Goal: Task Accomplishment & Management: Manage account settings

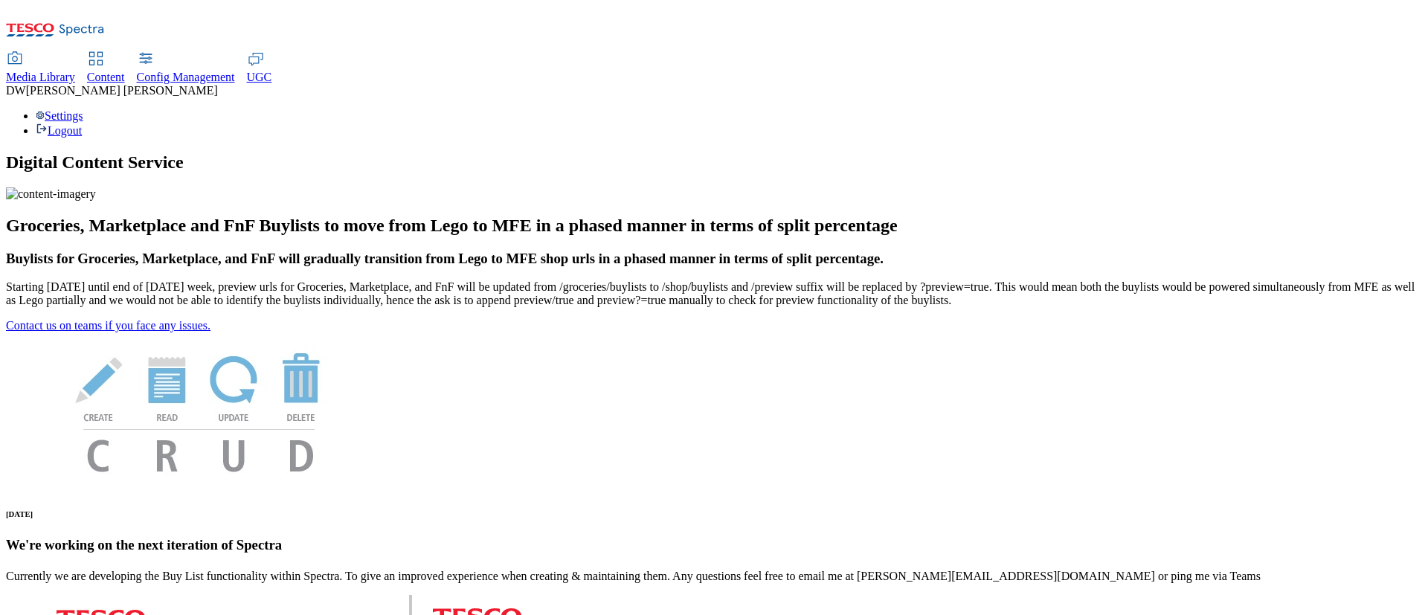
click at [75, 71] on span "Media Library" at bounding box center [40, 77] width 69 height 13
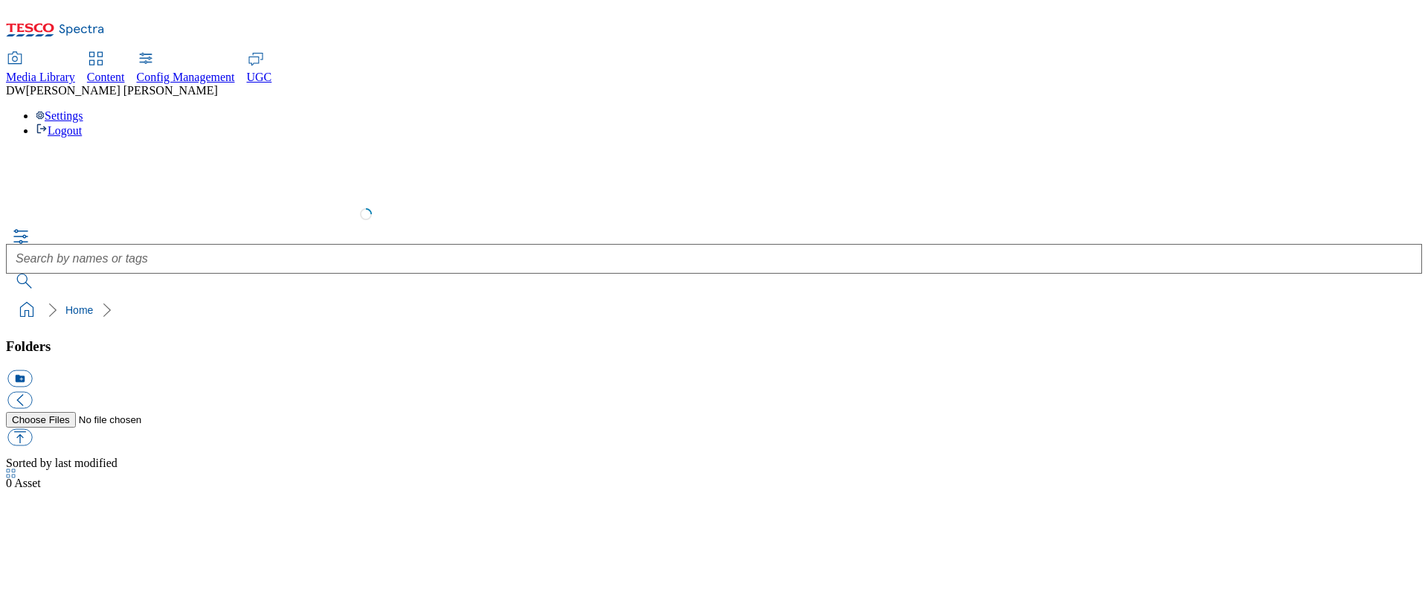
select select "flare-test"
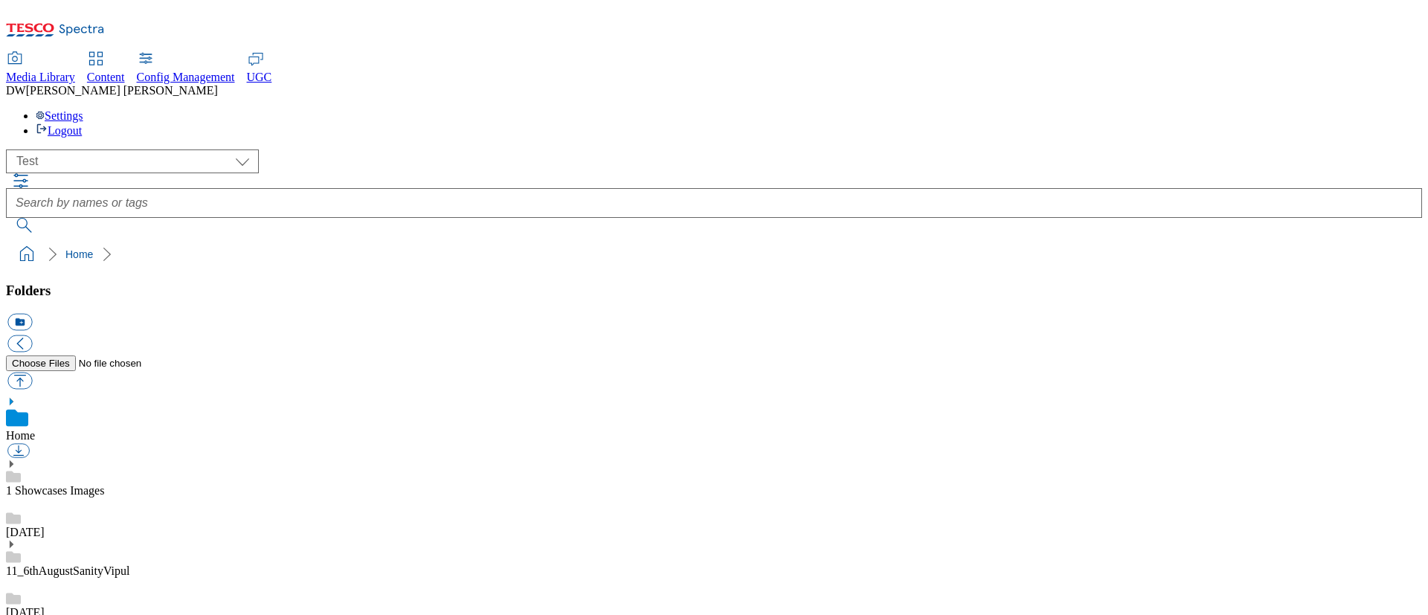
scroll to position [1, 0]
click at [75, 71] on span "Media Library" at bounding box center [40, 77] width 69 height 13
drag, startPoint x: 728, startPoint y: 216, endPoint x: 495, endPoint y: 219, distance: 232.8
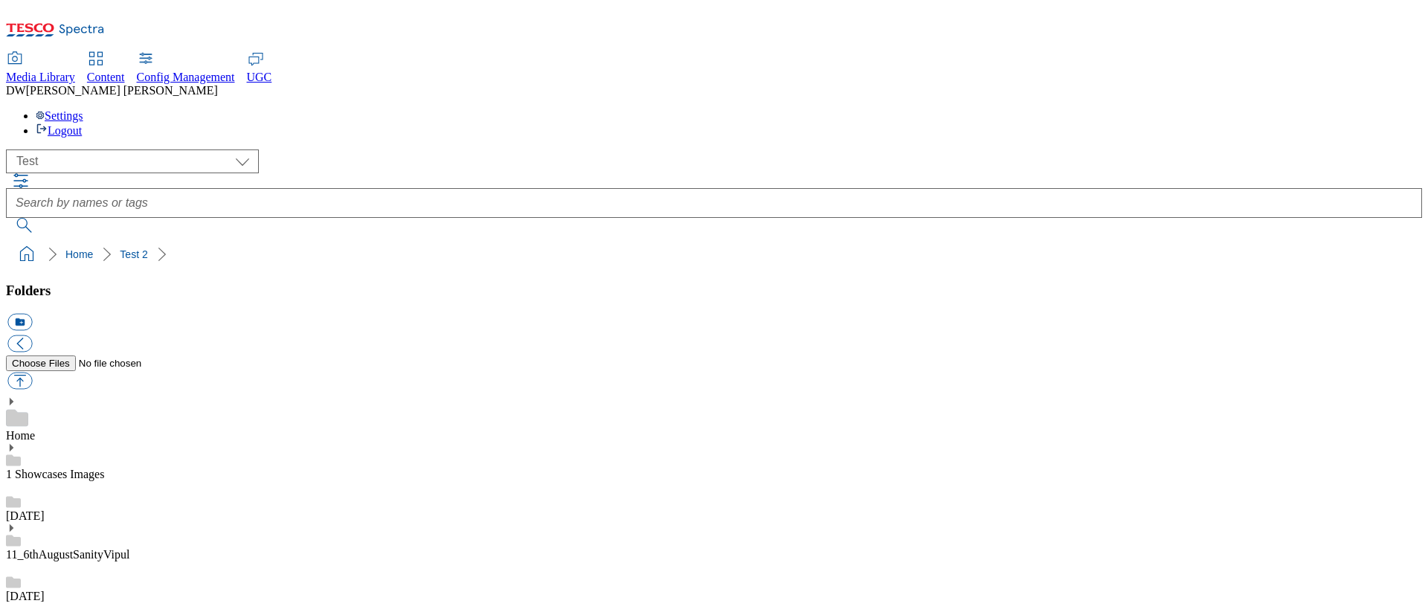
drag, startPoint x: 725, startPoint y: 215, endPoint x: 382, endPoint y: 220, distance: 342.9
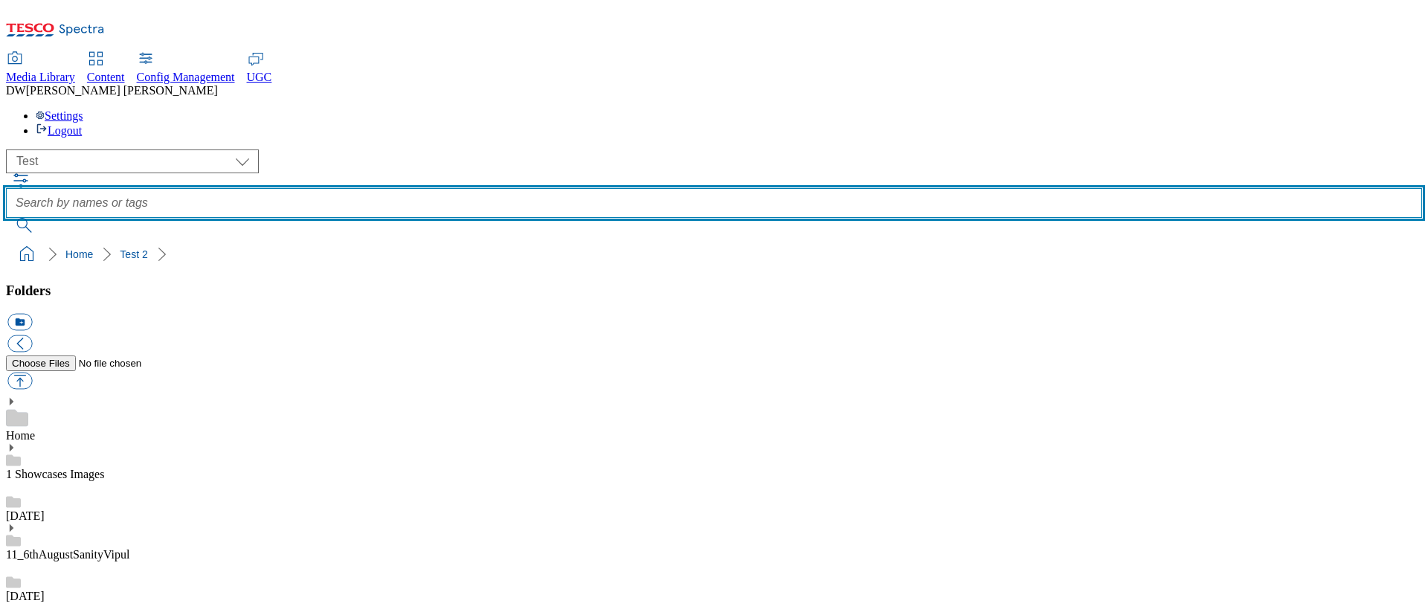
click at [641, 188] on input "text" at bounding box center [714, 203] width 1416 height 30
type input "Marketplace"
click at [6, 218] on button "submit" at bounding box center [25, 225] width 39 height 15
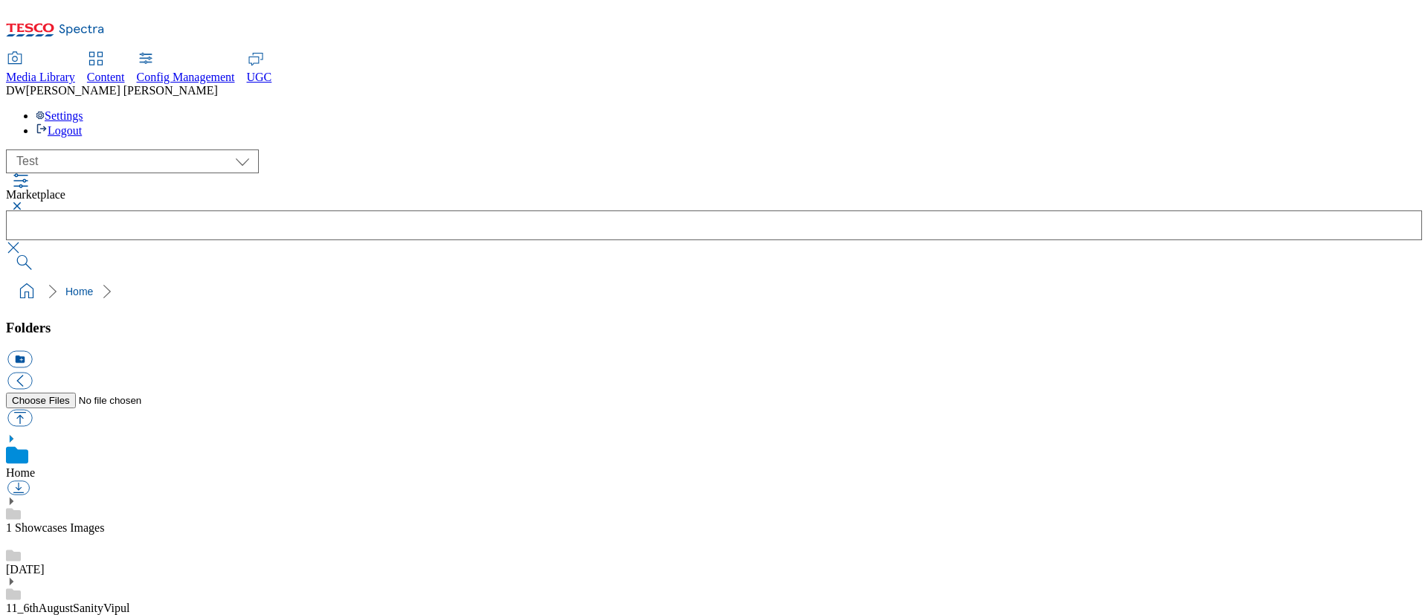
click at [24, 202] on button "button" at bounding box center [15, 206] width 18 height 9
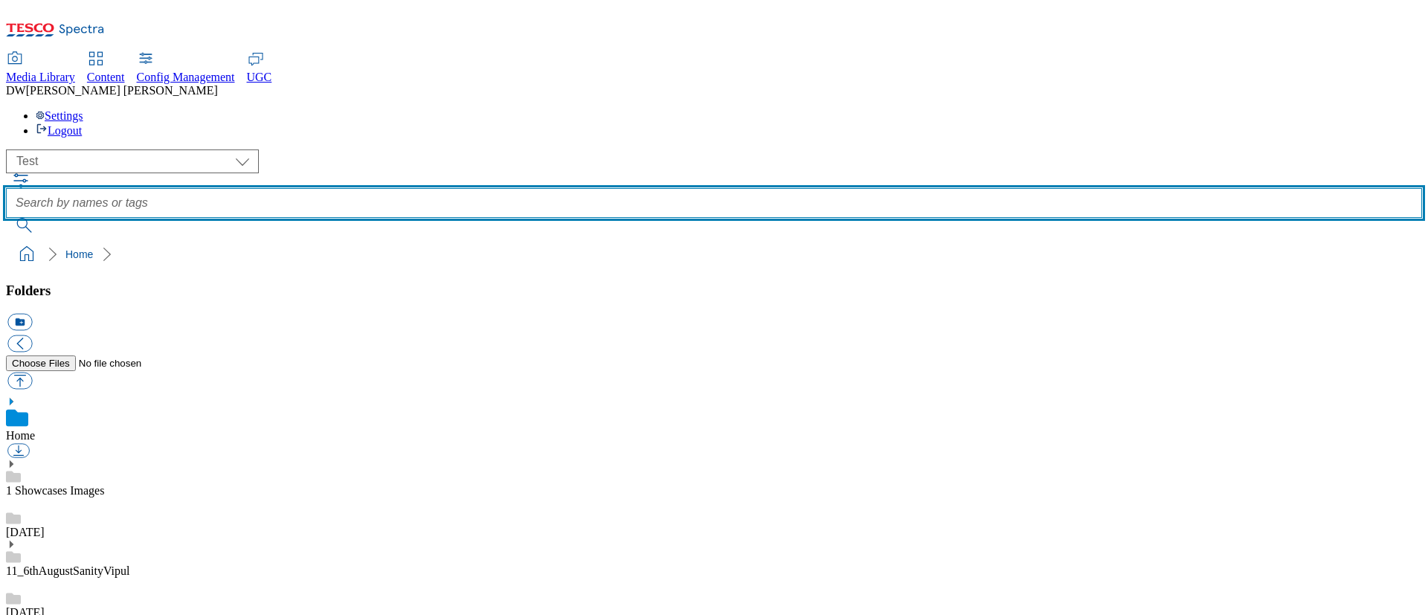
click at [559, 188] on input "text" at bounding box center [714, 203] width 1416 height 30
type input "Summer"
click at [6, 218] on button "submit" at bounding box center [25, 225] width 39 height 15
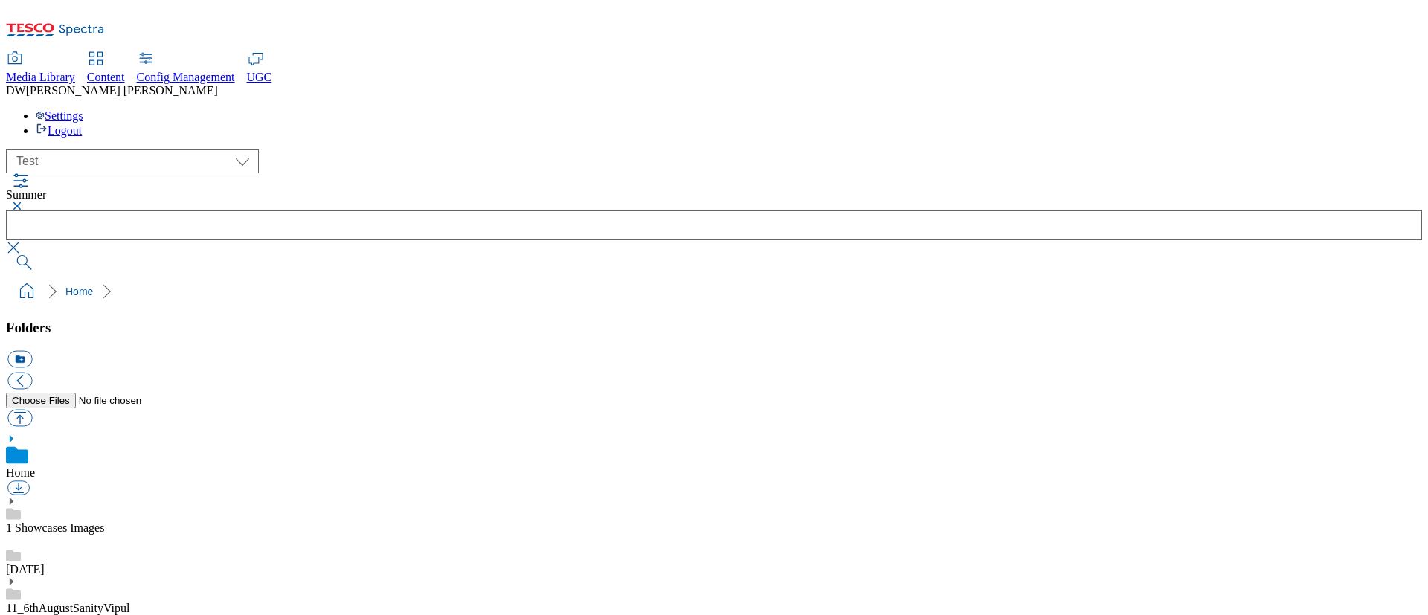
click at [24, 202] on button "button" at bounding box center [15, 206] width 18 height 9
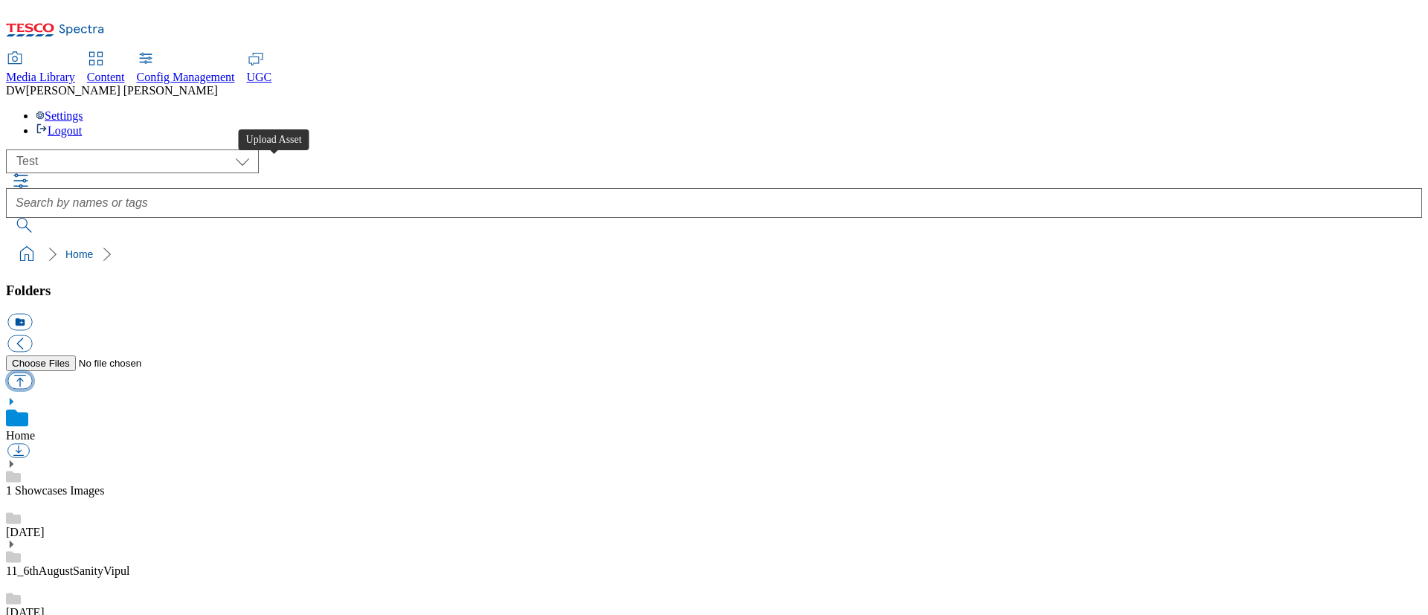
click at [32, 373] on button "button" at bounding box center [19, 381] width 25 height 17
click at [125, 71] on span "Content" at bounding box center [106, 77] width 38 height 13
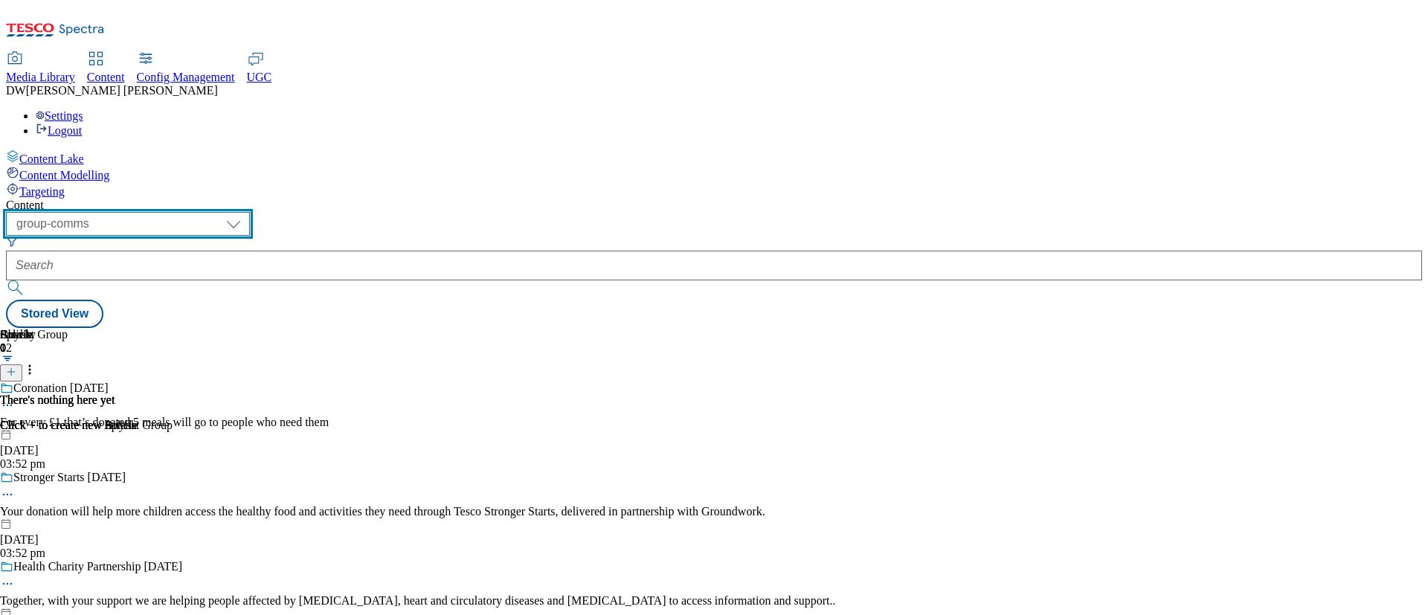
click at [250, 212] on select "dotcom-cz dotcom-hu dotcom-sk fnf-uk ghs-roi ghs-uk group-comms ighs-cz ighs-hu…" at bounding box center [128, 224] width 244 height 24
select select "flare-test"
click at [193, 212] on select "dotcom-cz dotcom-hu dotcom-sk fnf-uk ghs-roi ghs-uk group-comms ighs-cz ighs-hu…" at bounding box center [128, 224] width 244 height 24
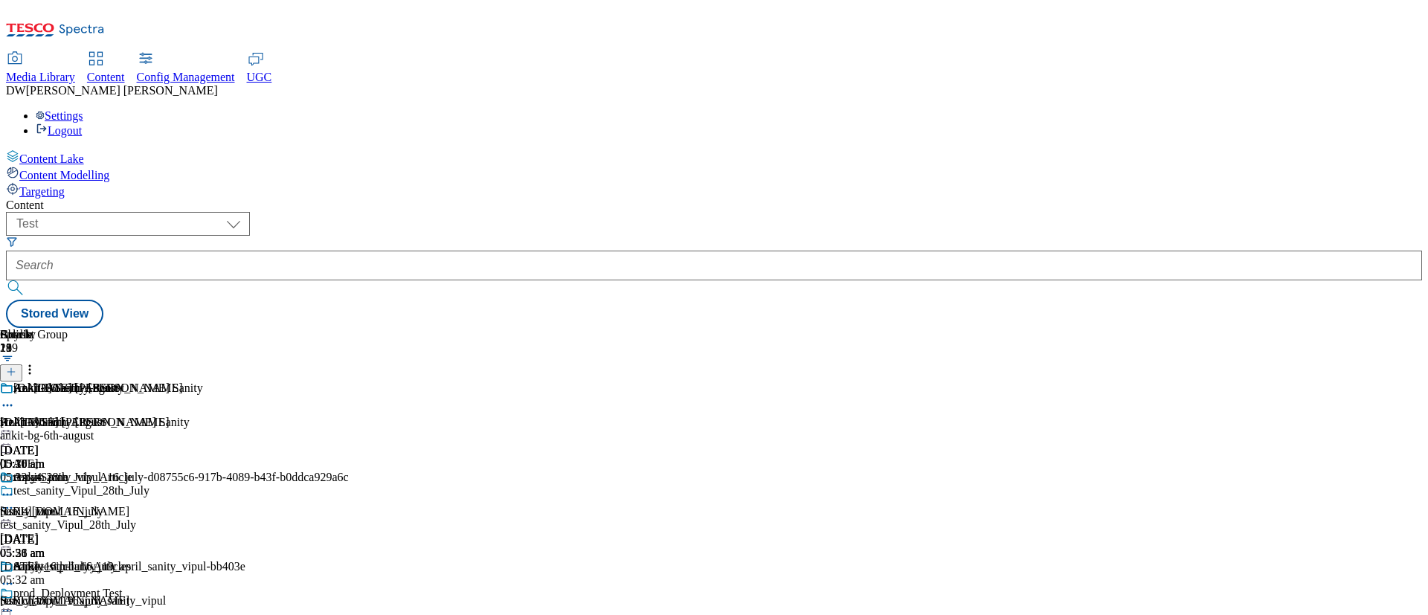
click at [350, 382] on div "Ankit-BG-6th-August Ankit-BG-6th-August ankit-bg-6th-august 6 Aug 2025 05:32 am" at bounding box center [175, 433] width 350 height 103
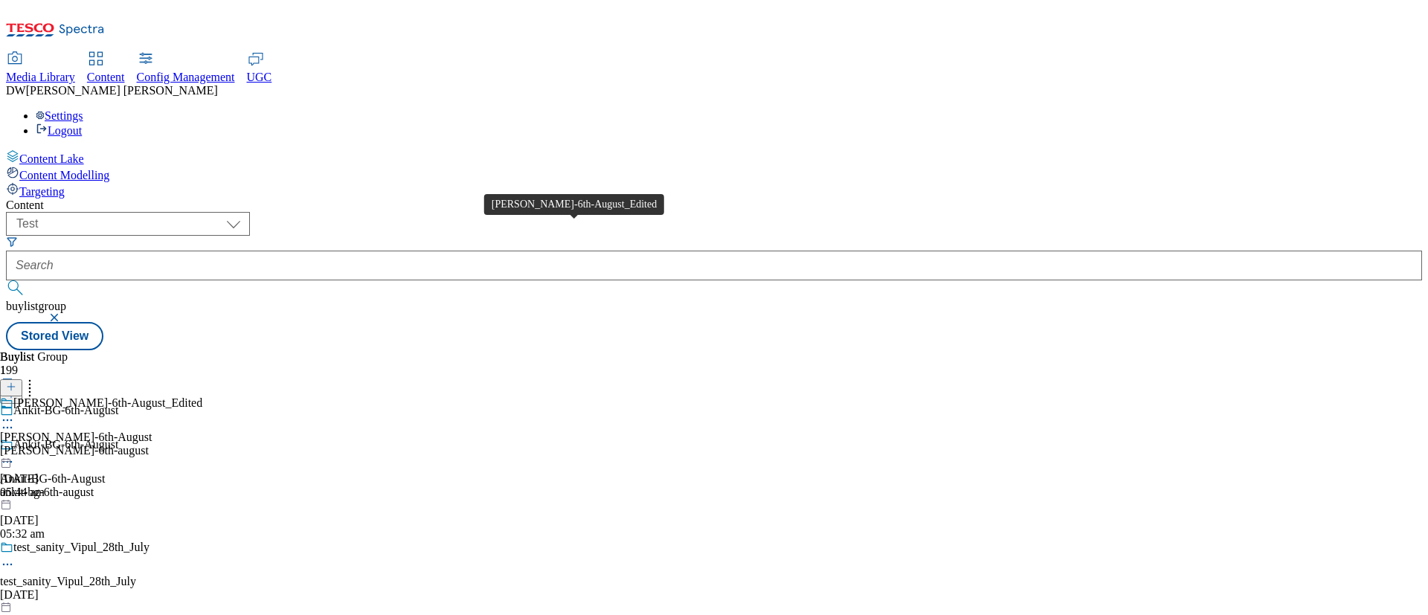
click at [202, 396] on div "Ankit-BL-6th-August_Edited" at bounding box center [107, 402] width 189 height 13
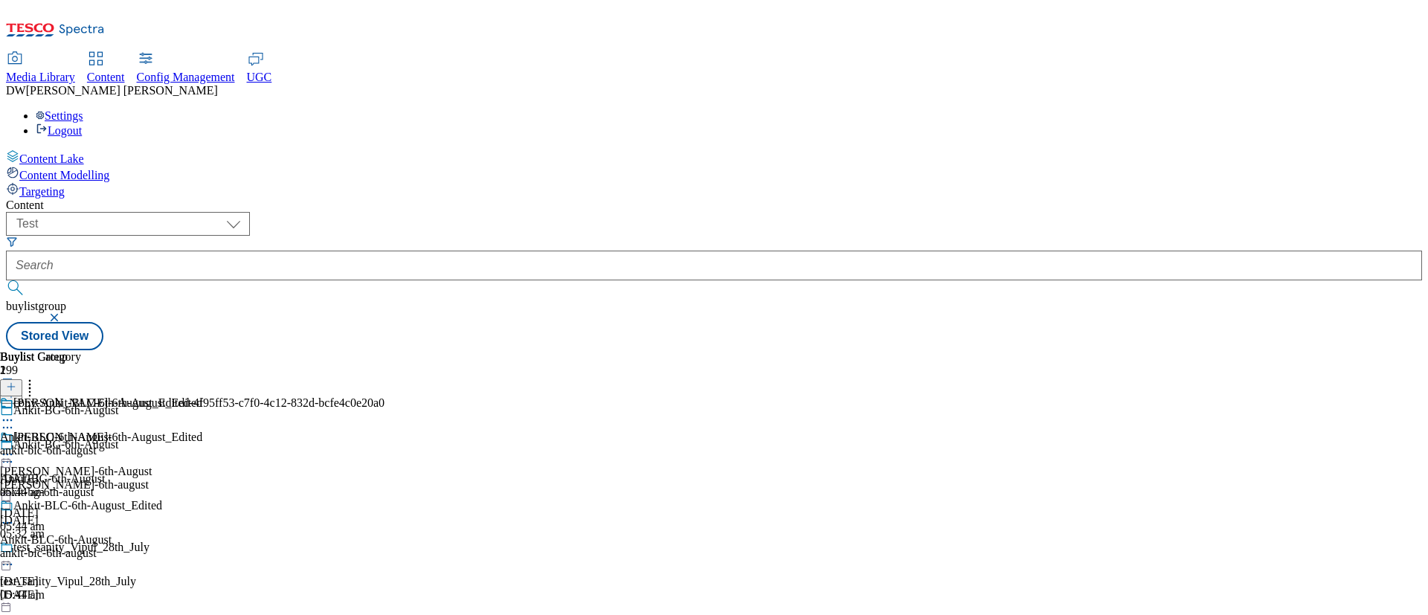
click at [15, 454] on icon at bounding box center [7, 461] width 15 height 15
click at [69, 484] on button "Edit" at bounding box center [49, 492] width 39 height 17
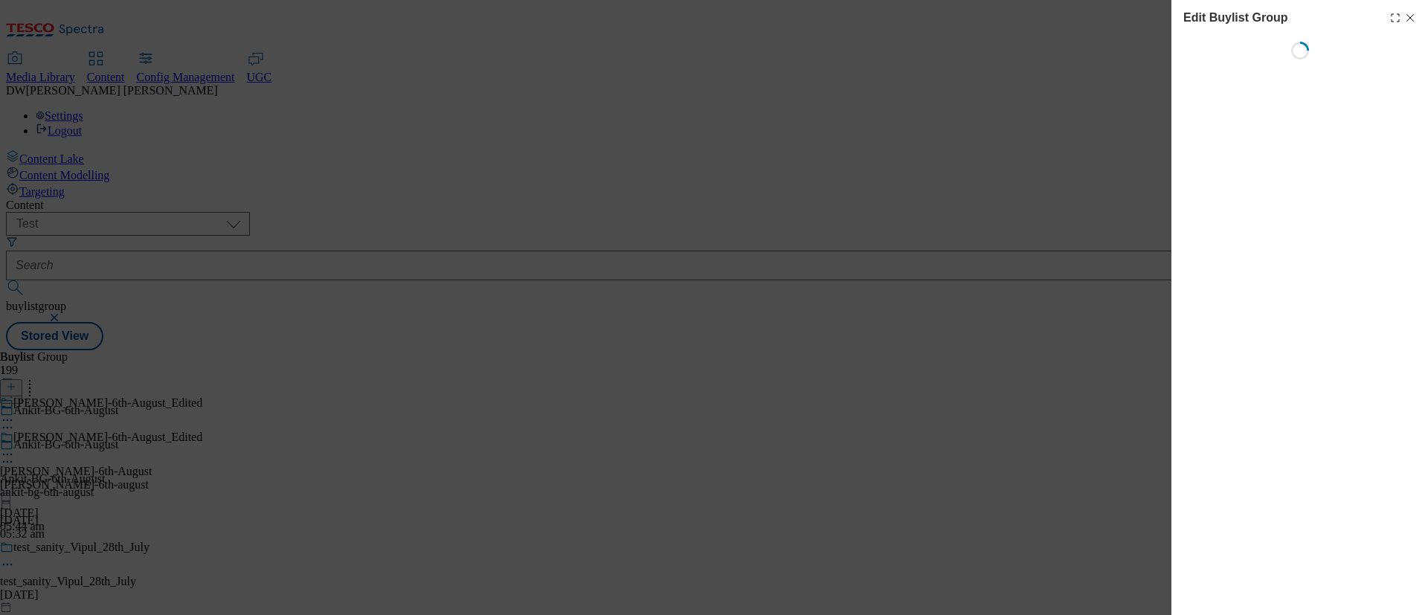
select select "fandf"
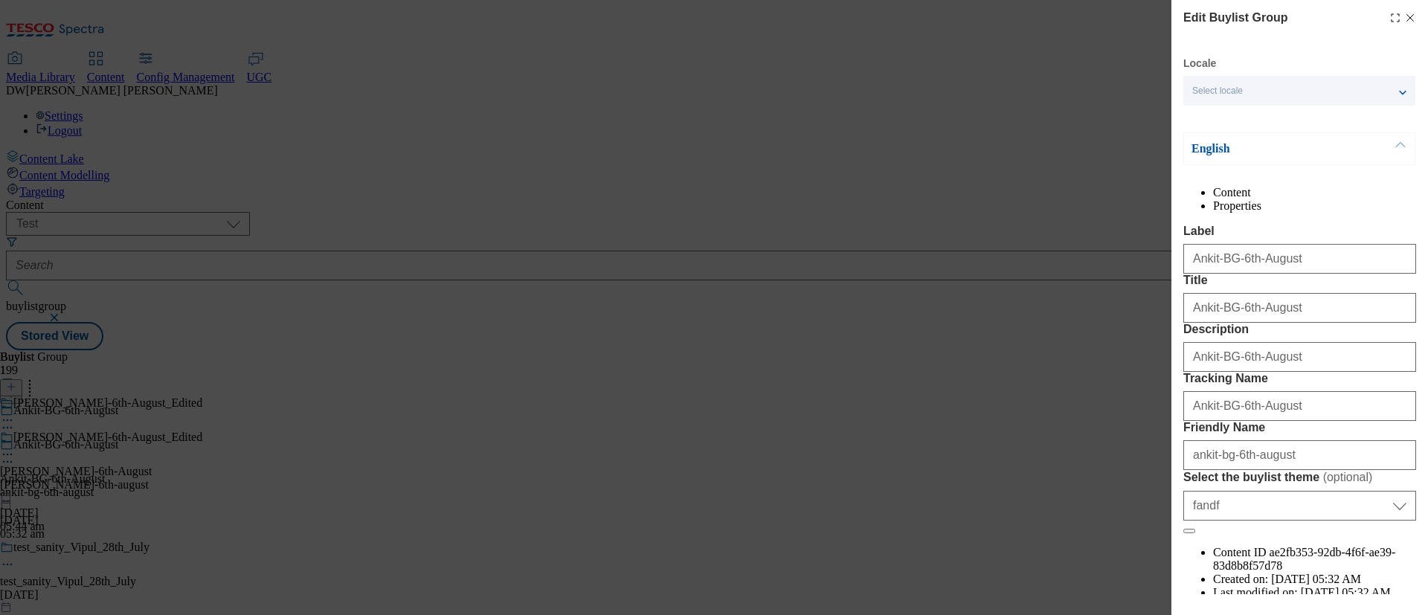
click at [1407, 17] on line "Modal" at bounding box center [1410, 18] width 7 height 7
select select "fandf"
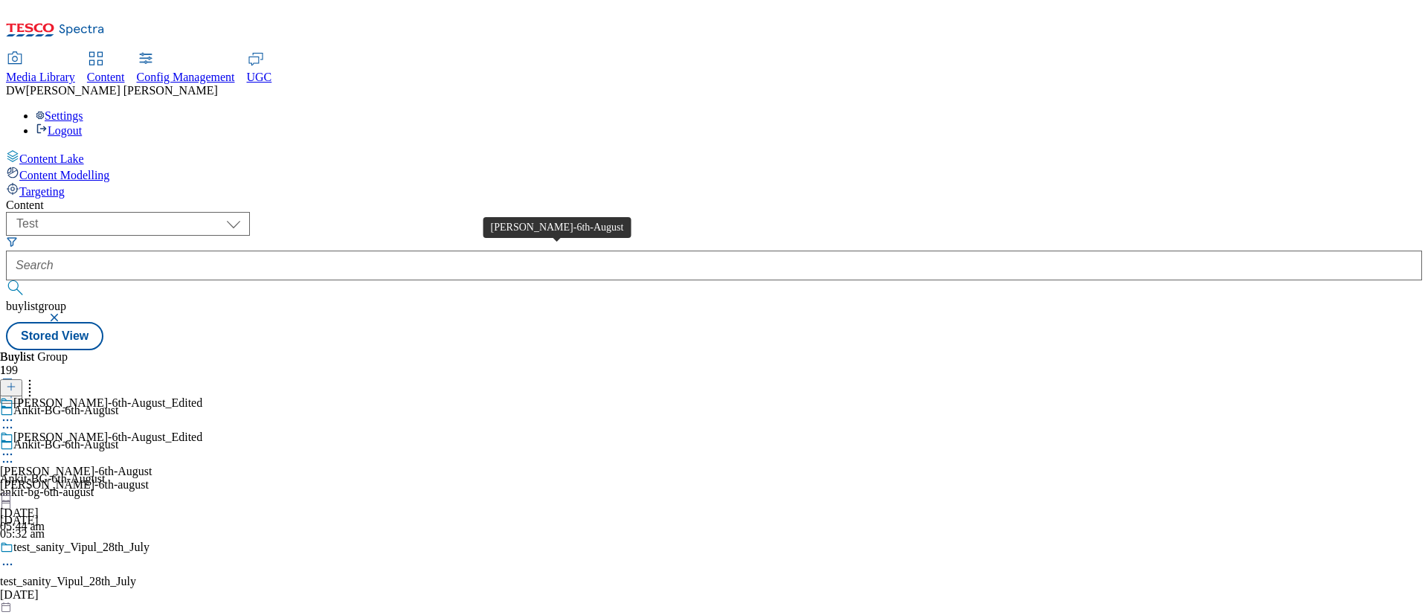
click at [202, 431] on div "Ankit-BL-6th-August_Edited" at bounding box center [107, 437] width 189 height 13
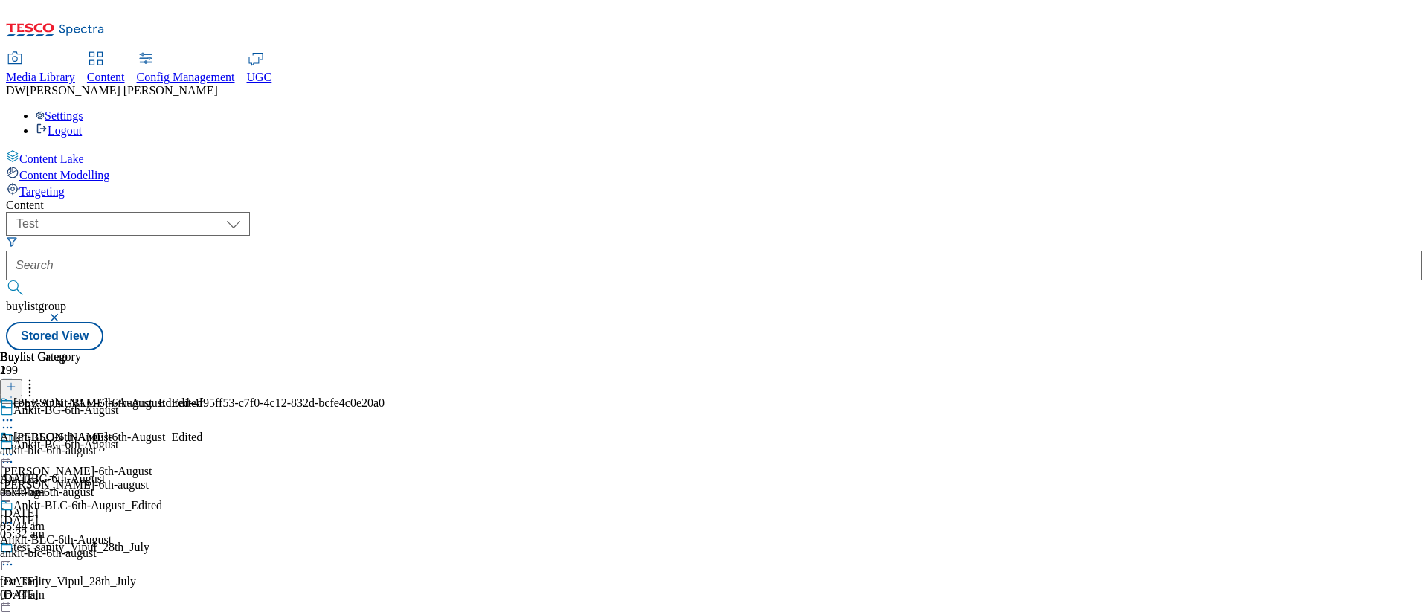
click at [202, 447] on div at bounding box center [101, 456] width 202 height 18
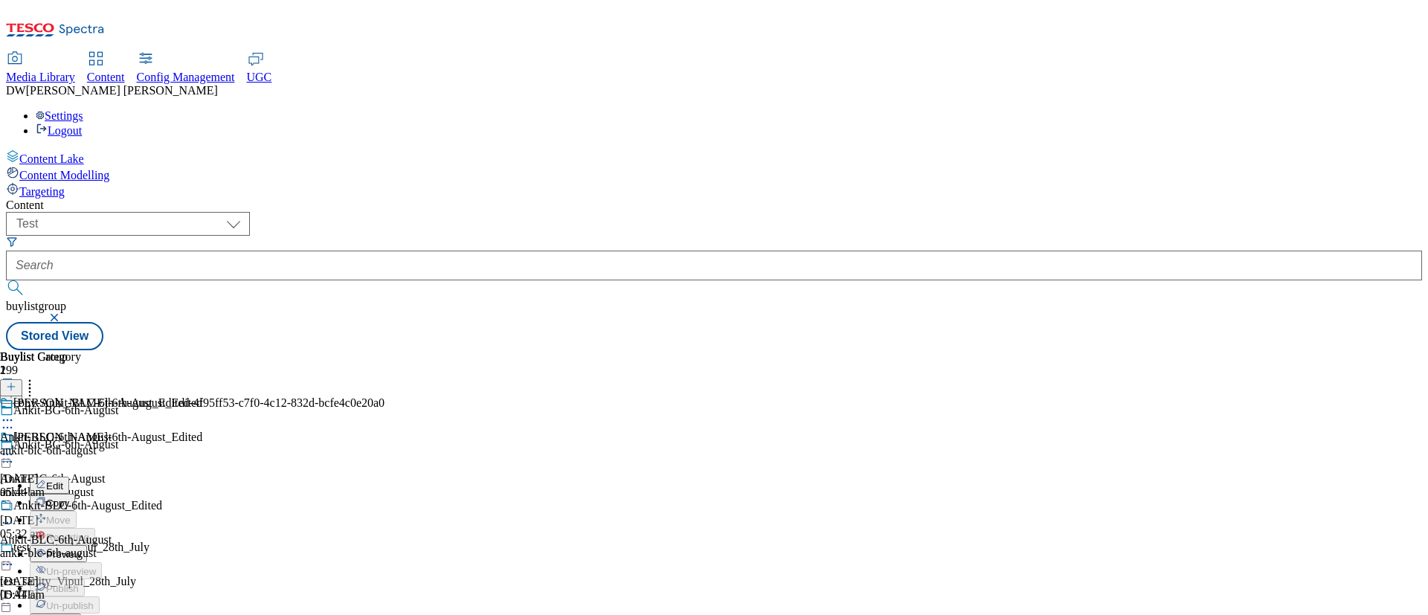
click at [69, 477] on button "Edit" at bounding box center [49, 485] width 39 height 17
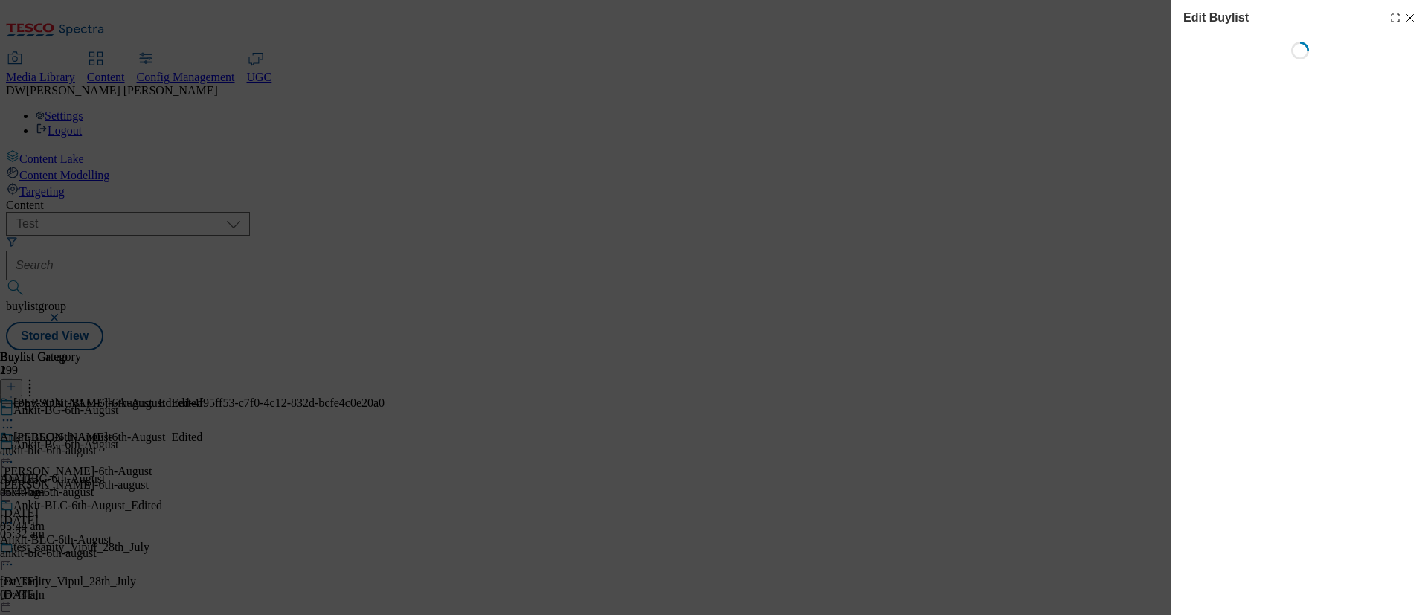
select select "evergreen"
select select "Banner"
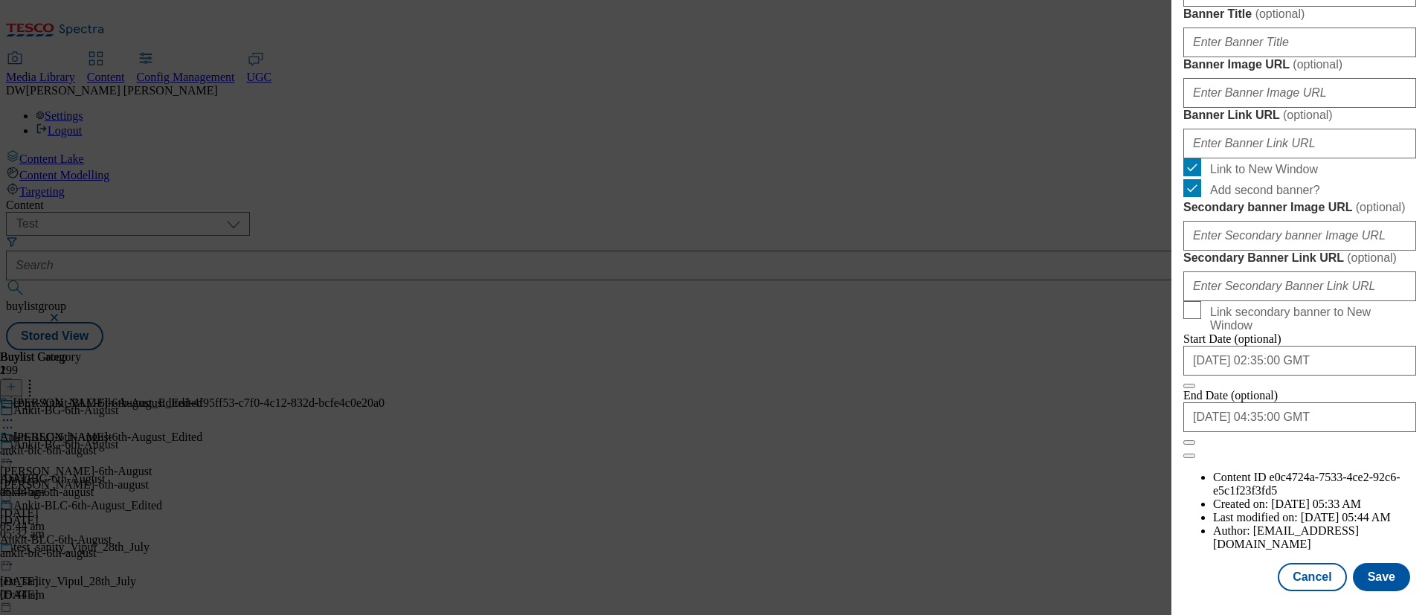
scroll to position [1616, 0]
click at [1314, 588] on button "Cancel" at bounding box center [1312, 577] width 68 height 28
select select "evergreen"
select select "Banner"
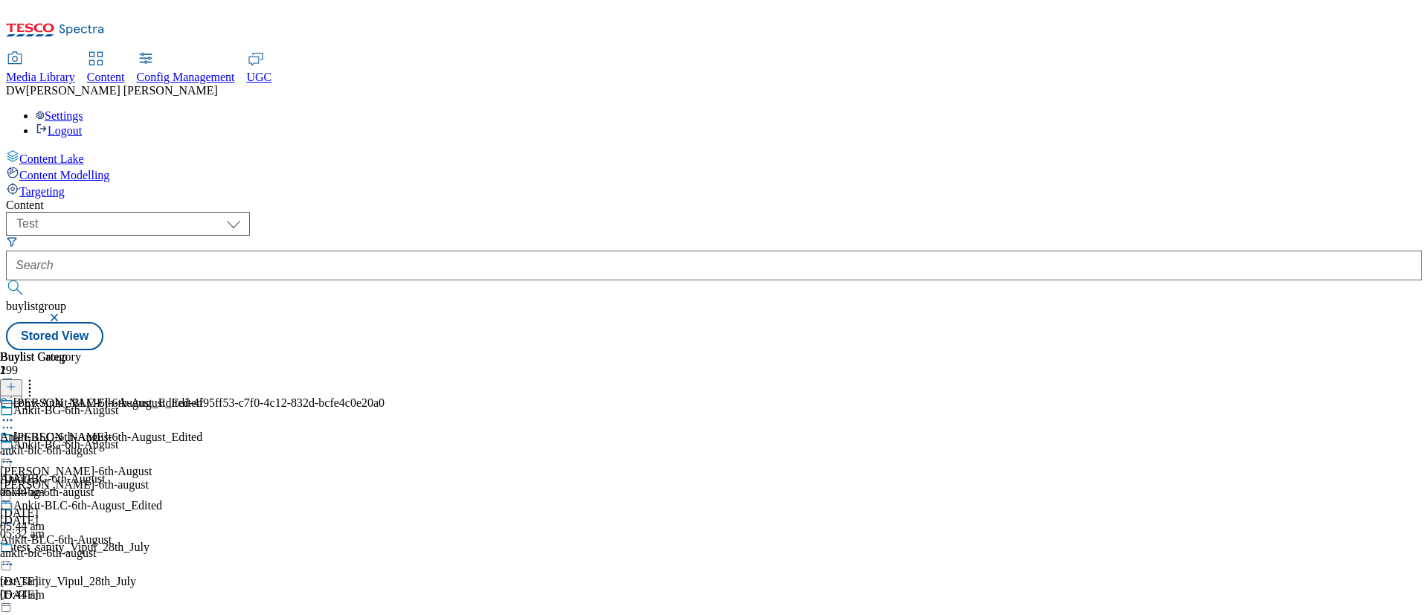
click at [15, 413] on icon at bounding box center [7, 420] width 15 height 15
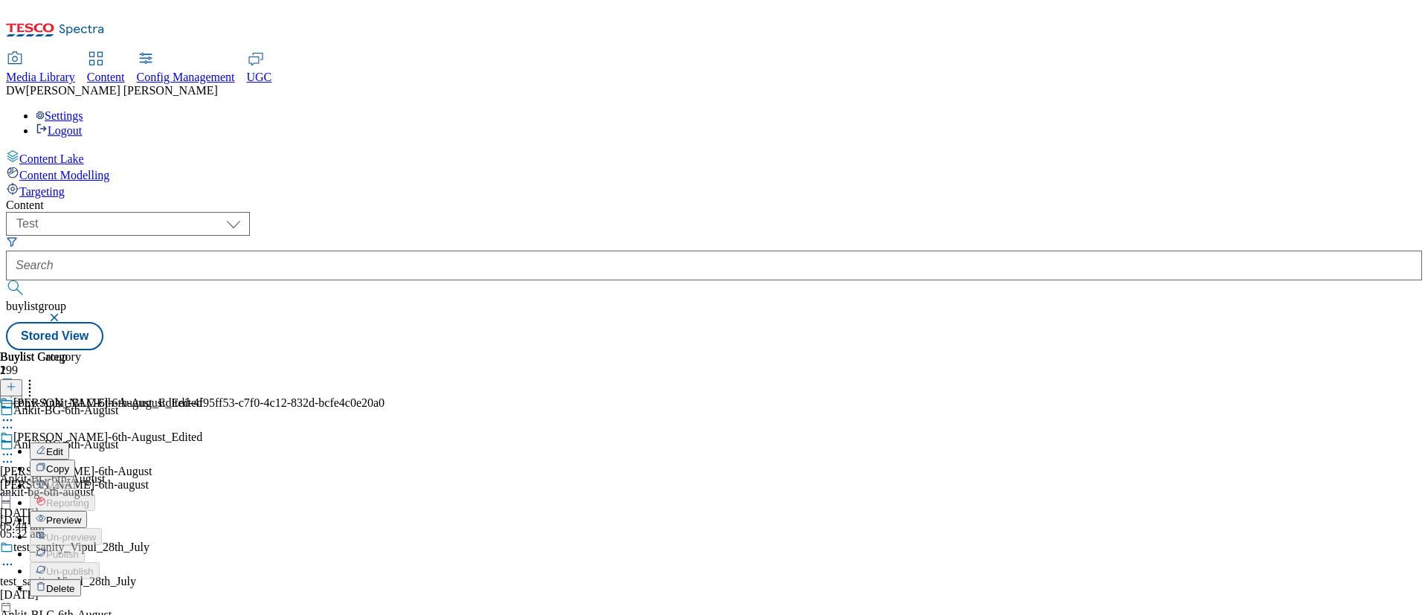
click at [385, 443] on li "Edit" at bounding box center [207, 451] width 355 height 17
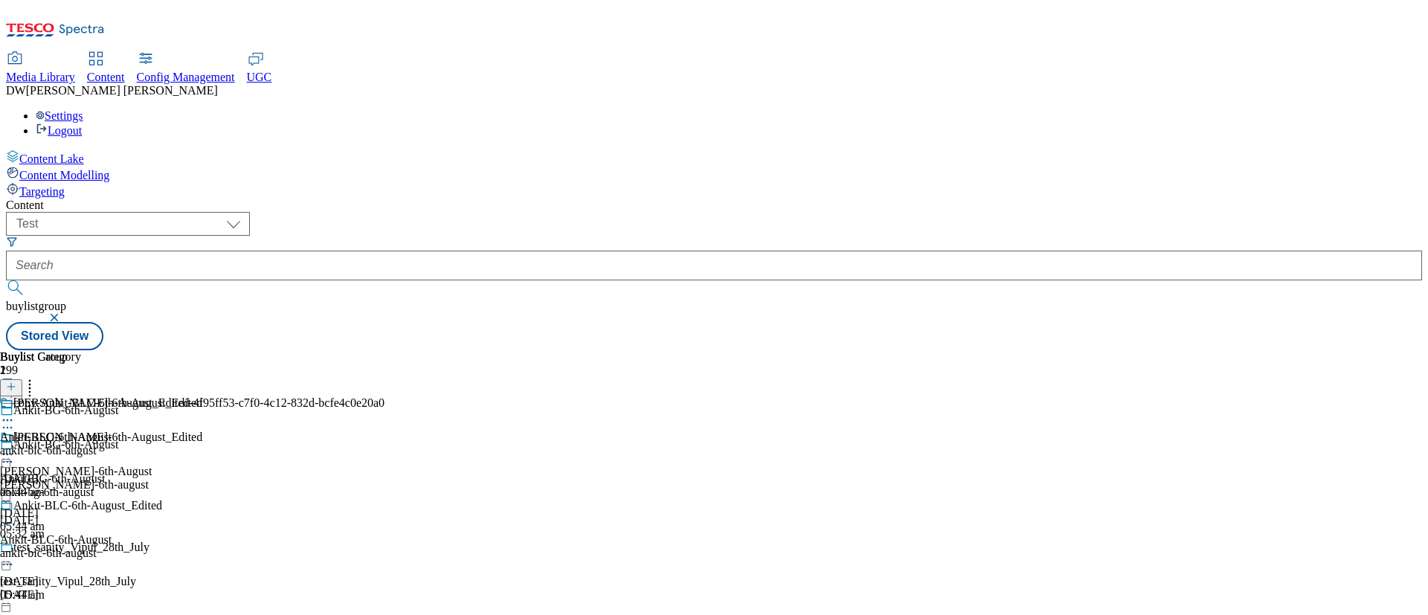
click at [15, 413] on icon at bounding box center [7, 420] width 15 height 15
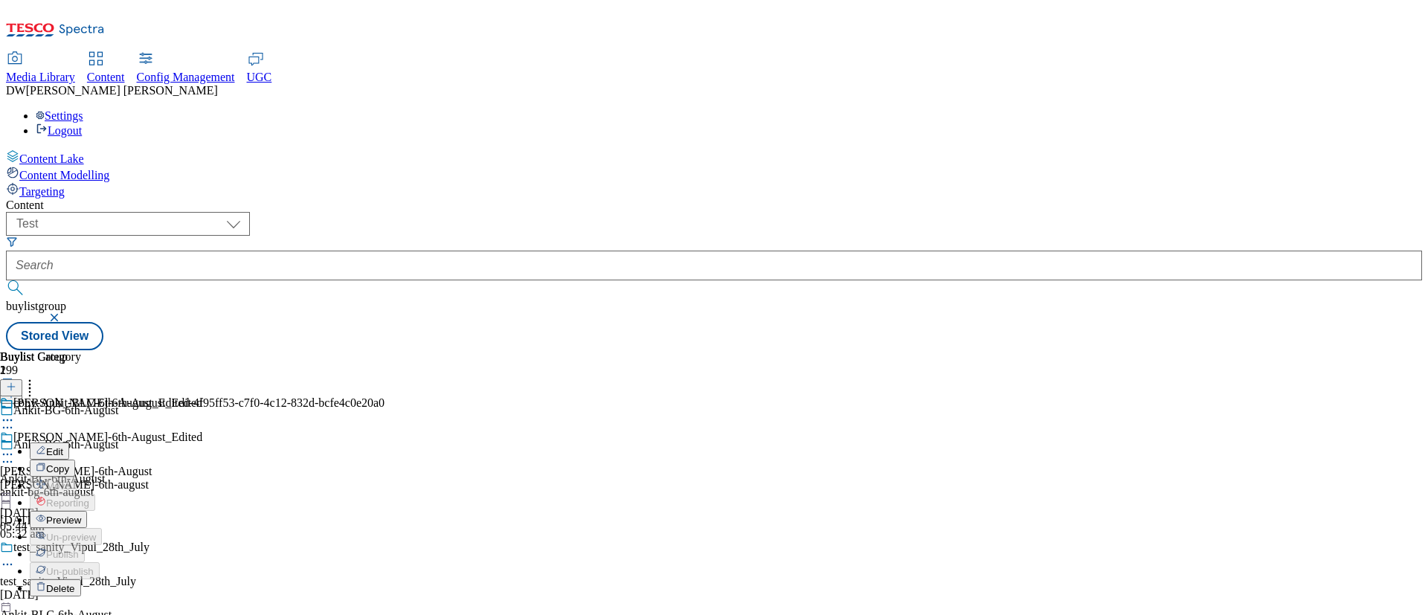
click at [63, 446] on span "Edit" at bounding box center [54, 451] width 17 height 11
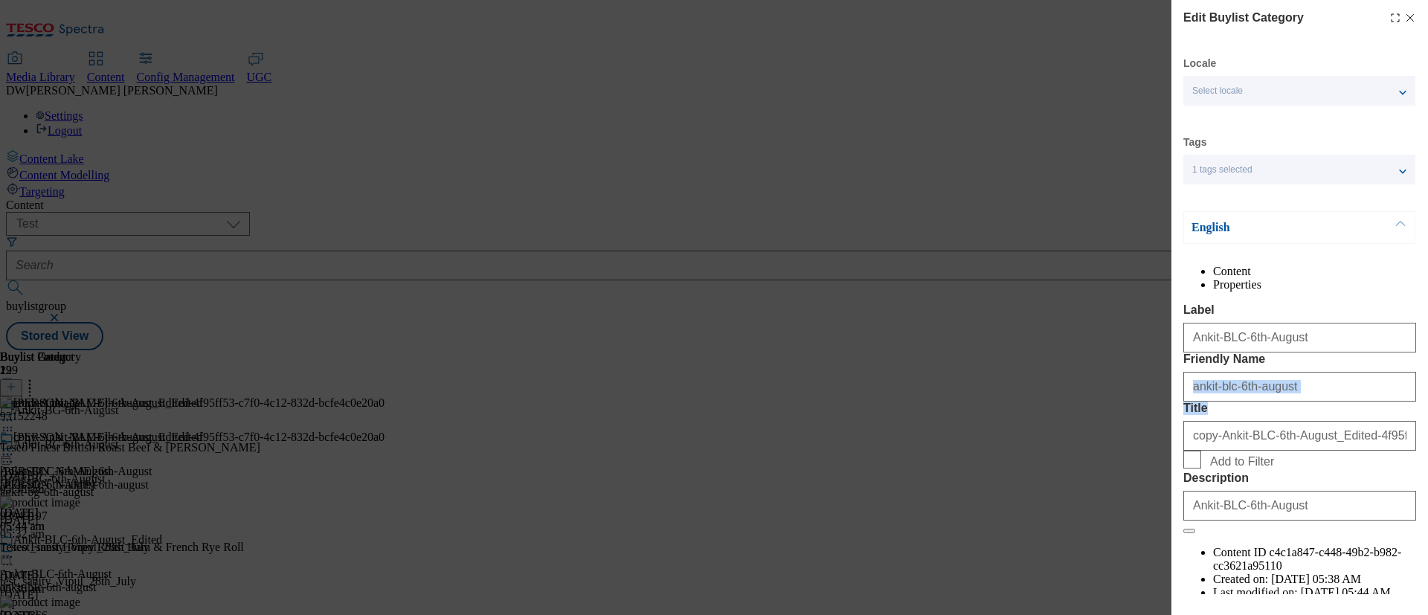
drag, startPoint x: 1418, startPoint y: 412, endPoint x: 1419, endPoint y: 509, distance: 97.4
click at [1419, 509] on div "Edit Buylist Category Locale Select locale English Welsh Tags 1 tags selected f…" at bounding box center [1299, 297] width 257 height 594
click at [1418, 541] on div "Edit Buylist Category Locale Select locale English Welsh Tags 1 tags selected f…" at bounding box center [1299, 297] width 257 height 594
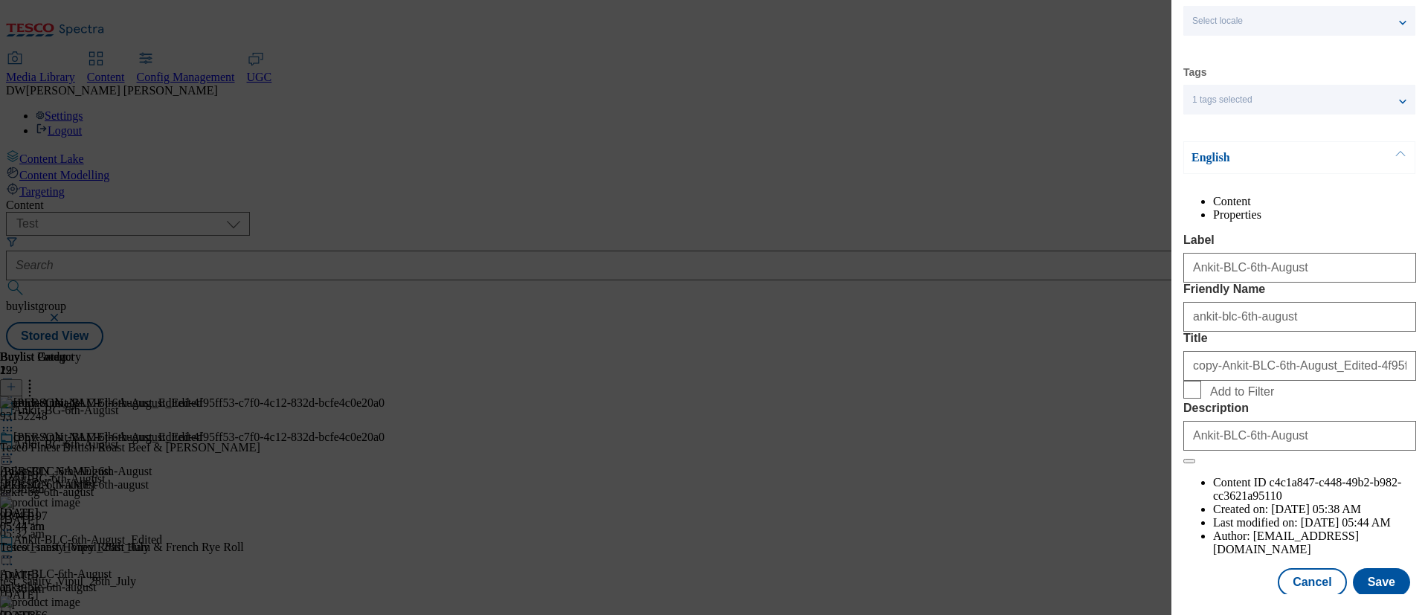
scroll to position [117, 0]
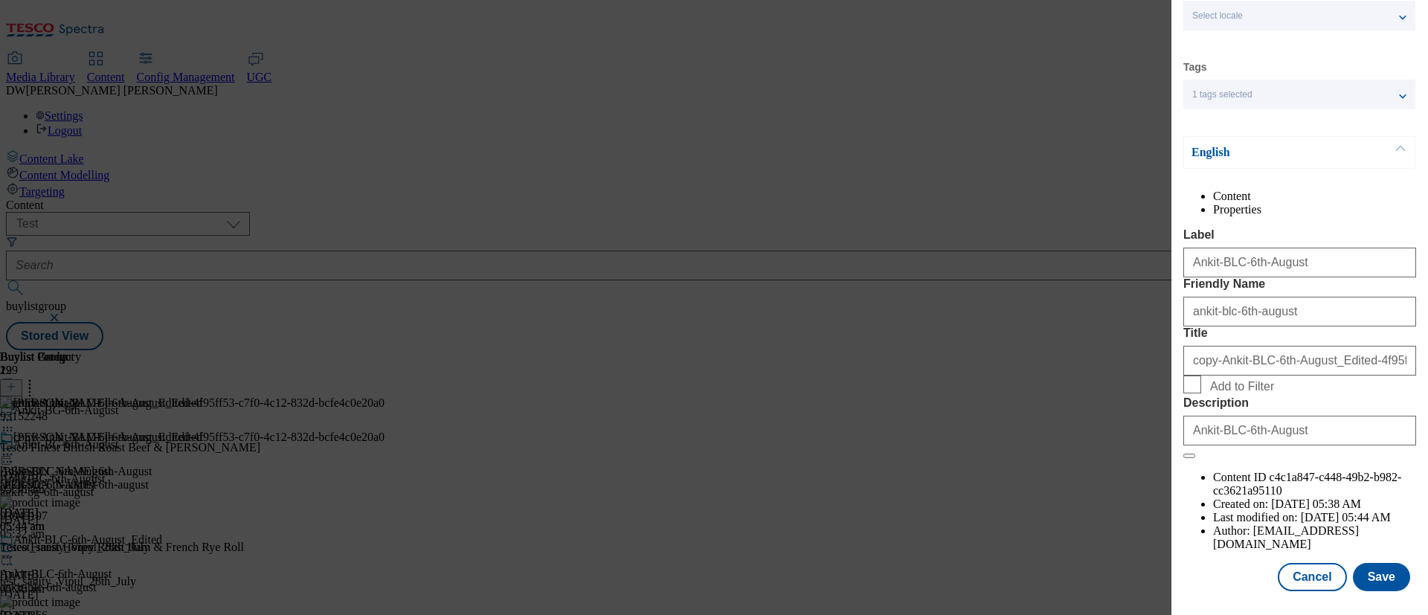
click at [1365, 203] on li "Properties" at bounding box center [1314, 209] width 203 height 13
